Goal: Task Accomplishment & Management: Use online tool/utility

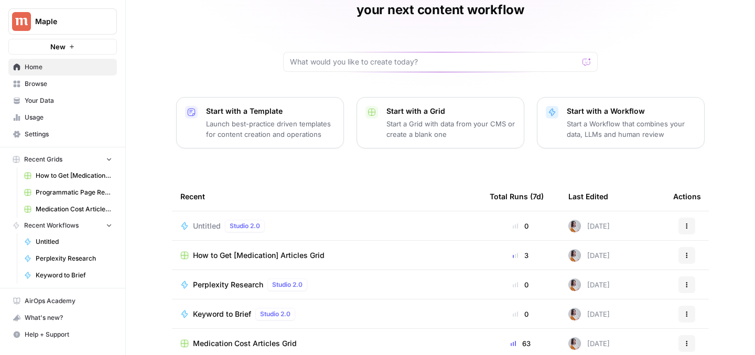
scroll to position [71, 0]
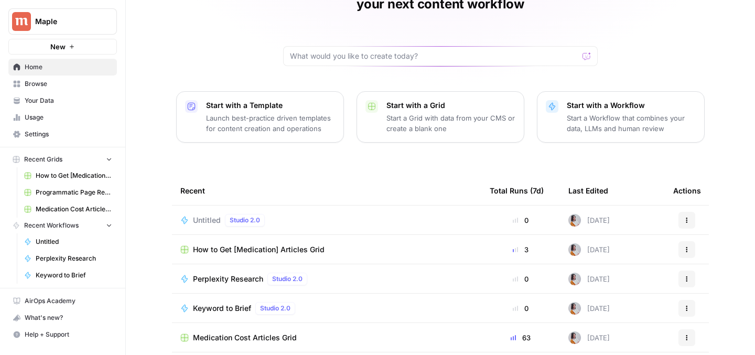
click at [66, 208] on span "Medication Cost Articles Grid" at bounding box center [74, 209] width 77 height 9
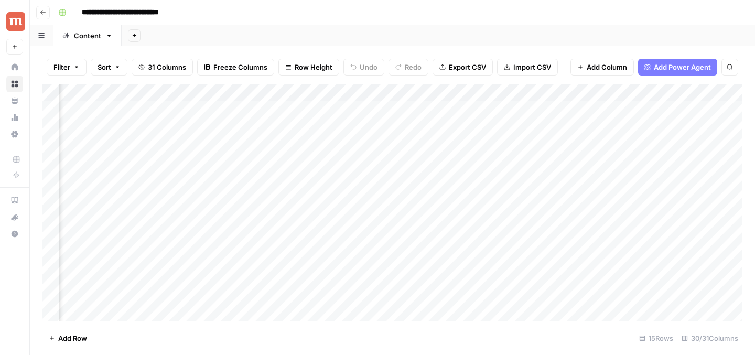
scroll to position [0, 2057]
click at [258, 111] on div "Add Column" at bounding box center [392, 202] width 700 height 237
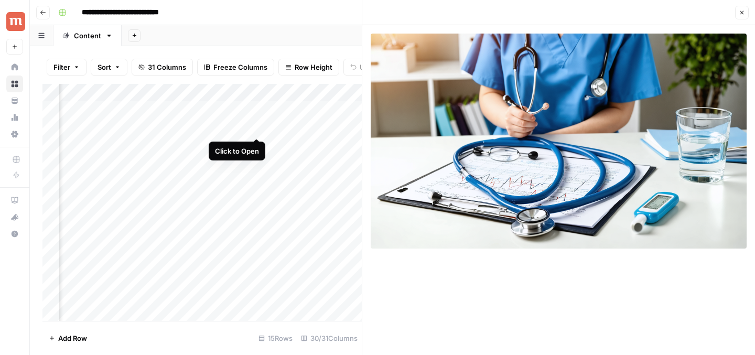
click at [256, 127] on div "Add Column" at bounding box center [201, 202] width 319 height 237
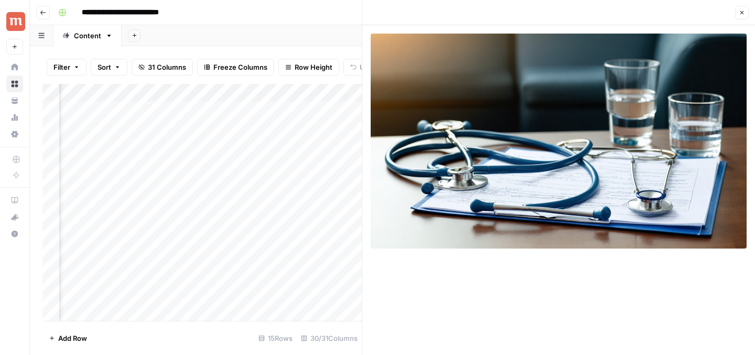
click at [258, 202] on div "Add Column" at bounding box center [201, 202] width 319 height 237
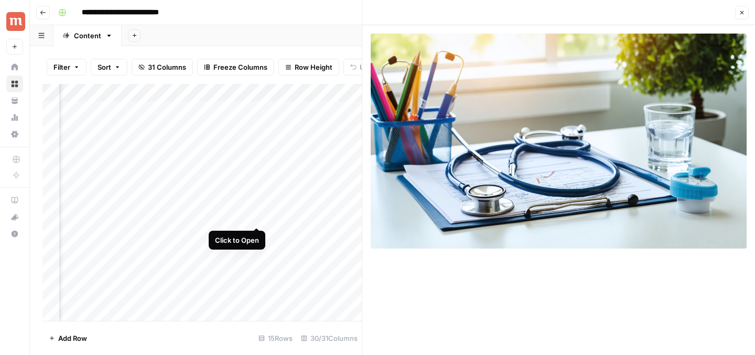
click at [257, 217] on div "Add Column" at bounding box center [201, 202] width 319 height 237
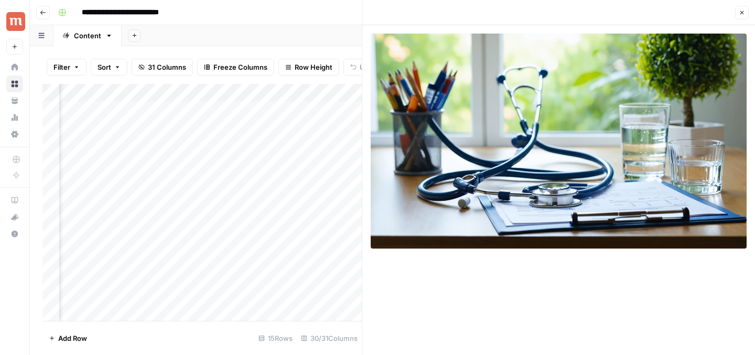
click at [256, 253] on div "Add Column" at bounding box center [201, 202] width 319 height 237
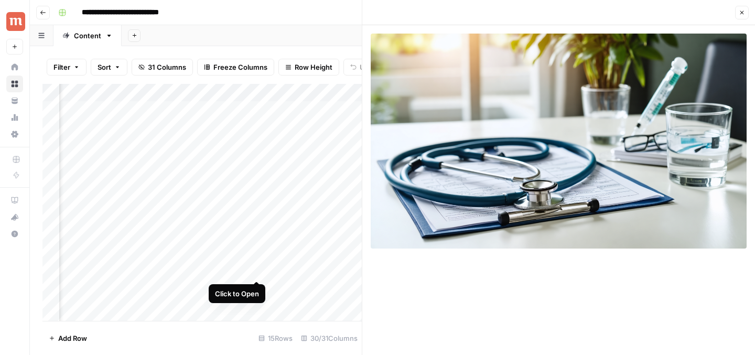
click at [259, 271] on div "Add Column" at bounding box center [201, 202] width 319 height 237
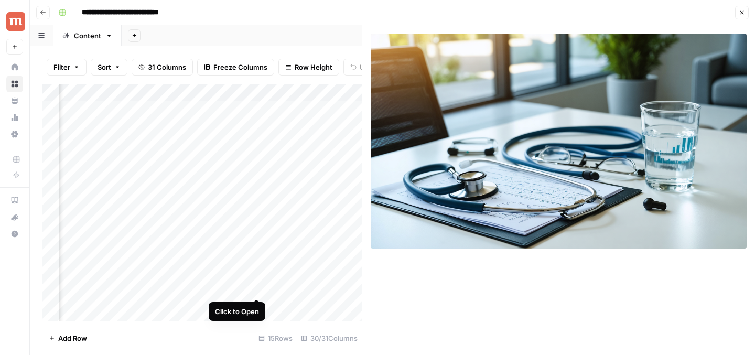
click at [260, 287] on div "Add Column" at bounding box center [201, 202] width 319 height 237
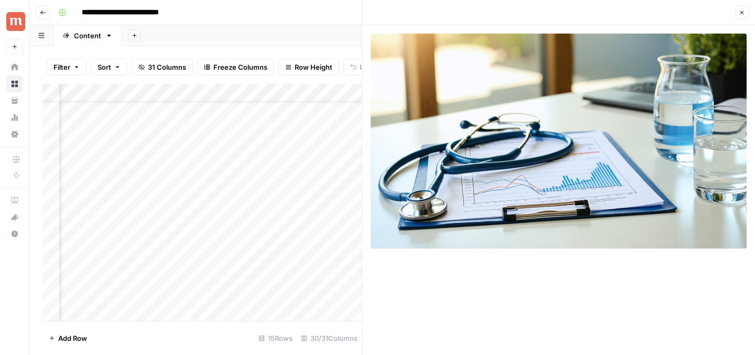
scroll to position [37, 2057]
click at [257, 270] on div "Add Column" at bounding box center [201, 202] width 319 height 237
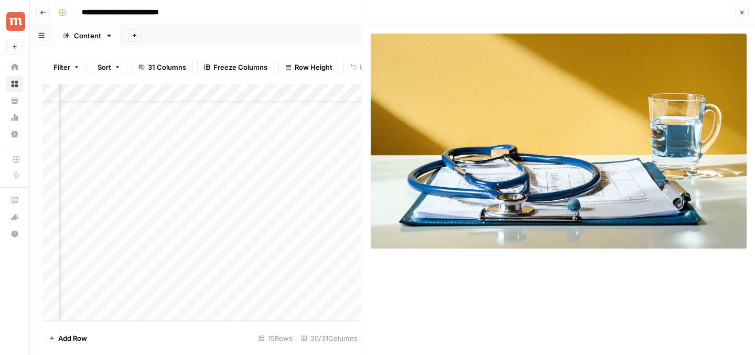
scroll to position [0, 2057]
click at [258, 109] on div "Add Column" at bounding box center [201, 202] width 319 height 237
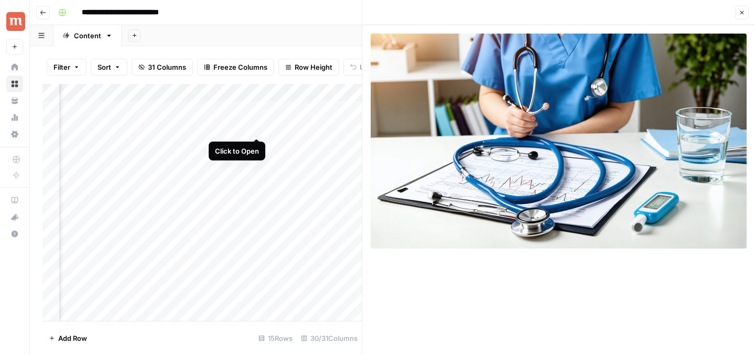
click at [259, 126] on div "Add Column" at bounding box center [201, 202] width 319 height 237
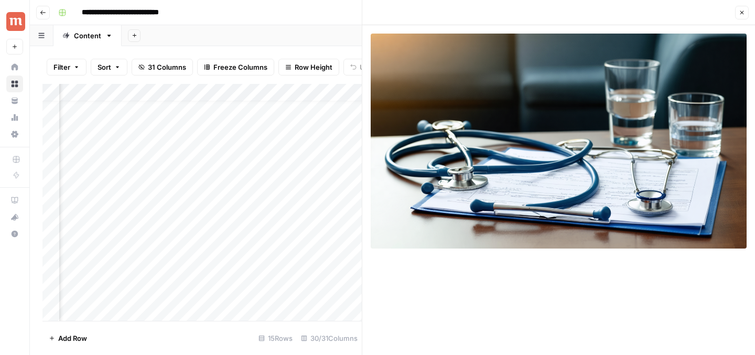
scroll to position [65, 2057]
click at [257, 241] on div "Add Column" at bounding box center [201, 202] width 319 height 237
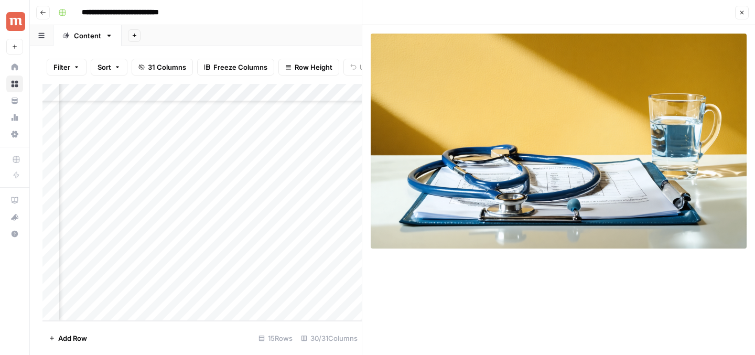
click at [747, 13] on button "Close" at bounding box center [742, 13] width 14 height 14
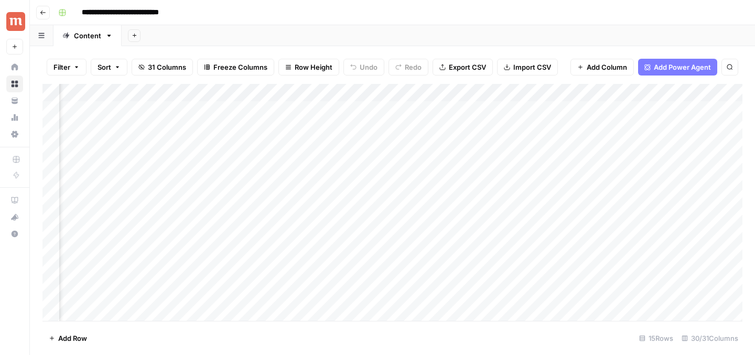
scroll to position [0, 2320]
click at [425, 108] on div "Add Column" at bounding box center [392, 202] width 700 height 237
click at [462, 110] on div "Add Column" at bounding box center [392, 202] width 700 height 237
click at [445, 110] on div "Add Column" at bounding box center [392, 202] width 700 height 237
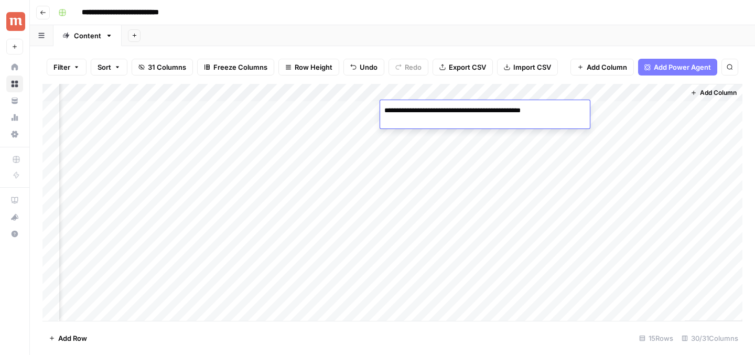
click at [498, 168] on div "Add Column" at bounding box center [392, 202] width 700 height 237
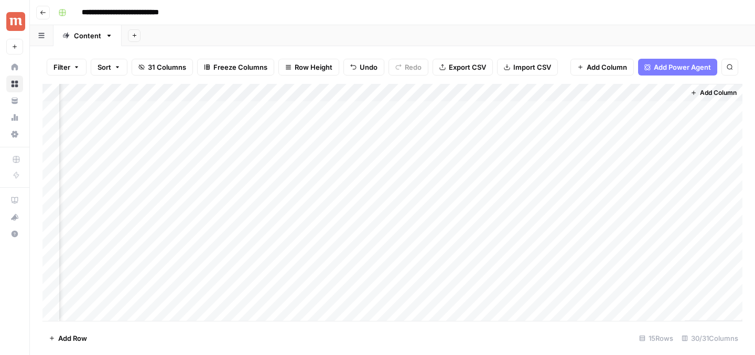
click at [530, 103] on div "Add Column" at bounding box center [392, 202] width 700 height 237
click at [532, 107] on div "Add Column" at bounding box center [392, 202] width 700 height 237
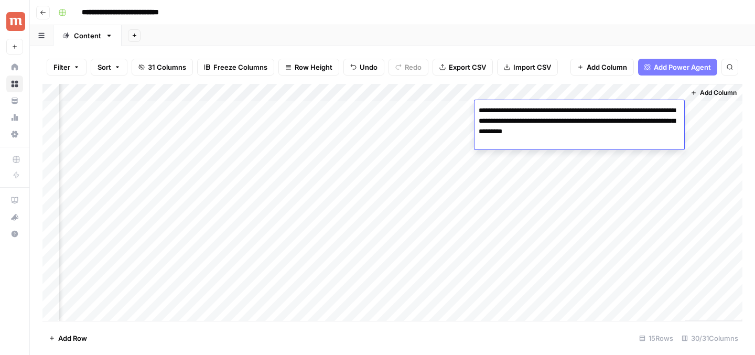
click at [532, 107] on textarea "**********" at bounding box center [580, 121] width 210 height 36
click at [527, 119] on textarea "**********" at bounding box center [580, 121] width 210 height 36
click at [493, 133] on textarea "**********" at bounding box center [580, 121] width 210 height 36
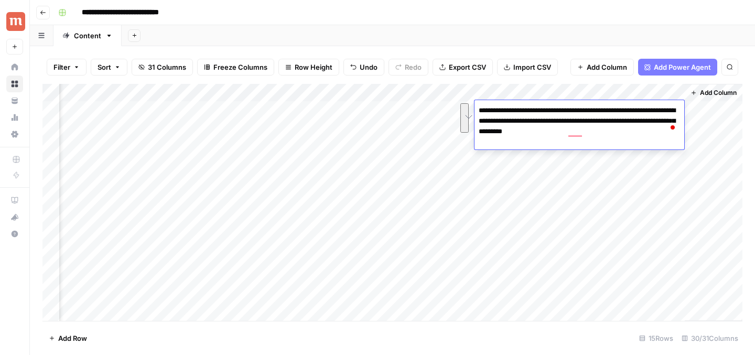
click at [493, 133] on textarea "**********" at bounding box center [580, 121] width 210 height 36
